Goal: Transaction & Acquisition: Book appointment/travel/reservation

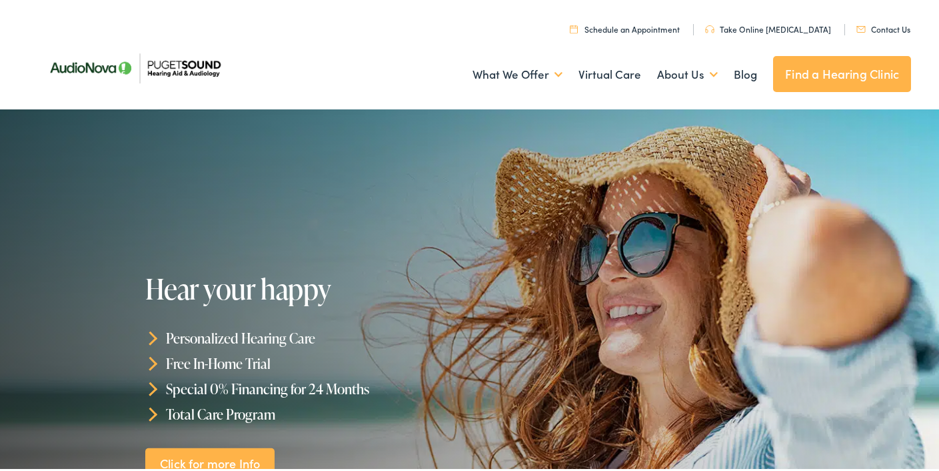
click at [207, 65] on img at bounding box center [134, 65] width 193 height 68
click at [659, 29] on link "Schedule an Appointment" at bounding box center [625, 26] width 110 height 11
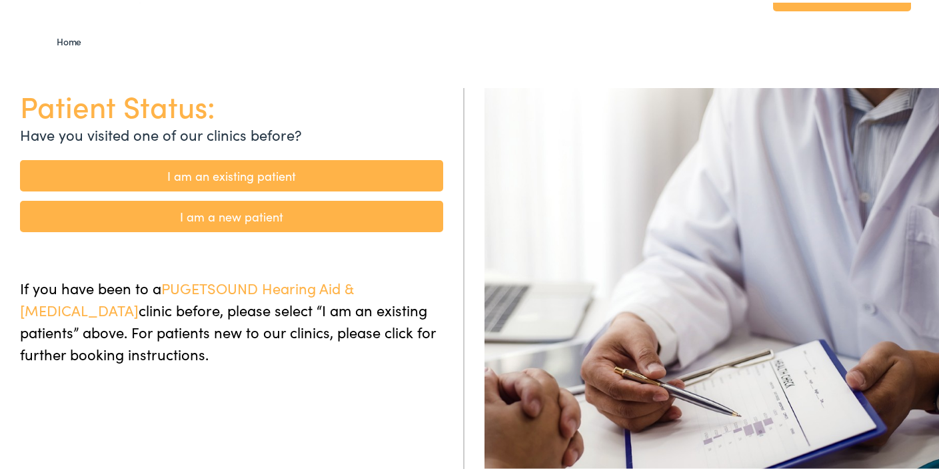
scroll to position [80, 0]
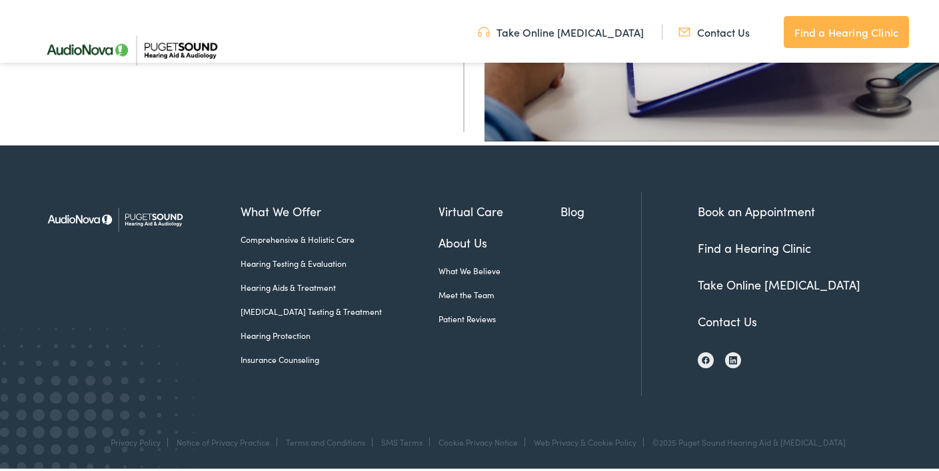
click at [475, 327] on li "About Us What We Believe Meet the Team Patient Reviews" at bounding box center [499, 282] width 121 height 103
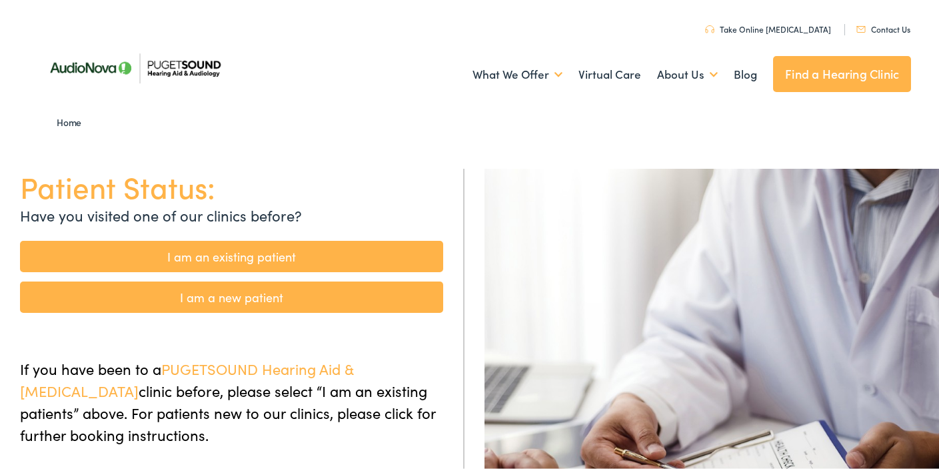
scroll to position [0, 0]
click at [227, 296] on link "I am a new patient" at bounding box center [231, 294] width 423 height 31
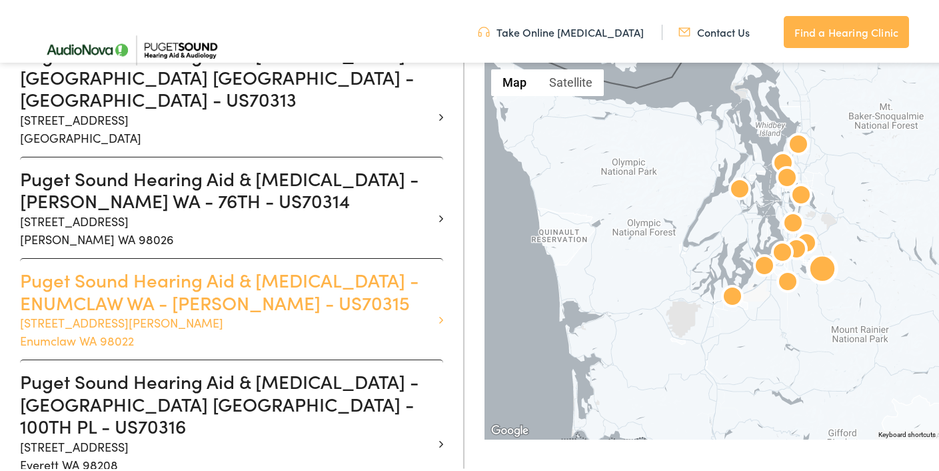
scroll to position [525, 0]
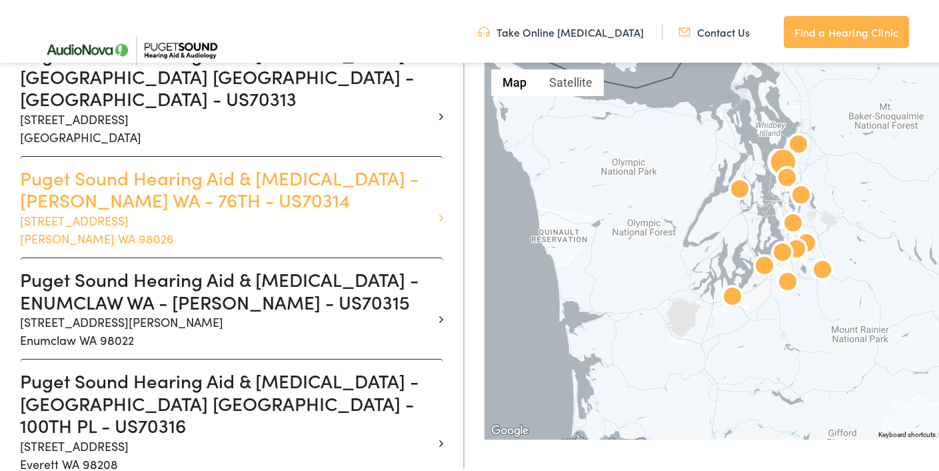
click at [195, 164] on h3 "Puget Sound Hearing Aid & [MEDICAL_DATA] - [PERSON_NAME] WA - 76TH - US70314" at bounding box center [226, 186] width 413 height 45
